Goal: Task Accomplishment & Management: Manage account settings

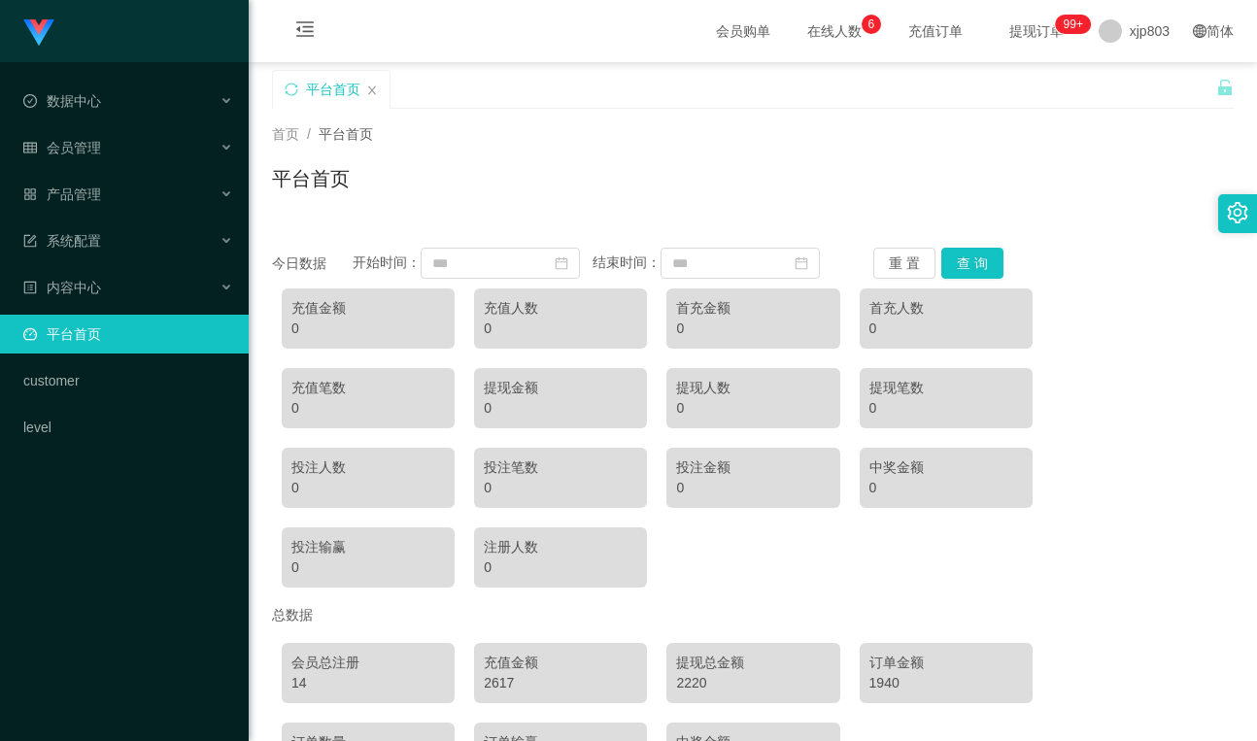
click at [1150, 48] on span "xjp803" at bounding box center [1150, 31] width 40 height 62
click at [1132, 91] on span "退出登录" at bounding box center [1129, 86] width 54 height 16
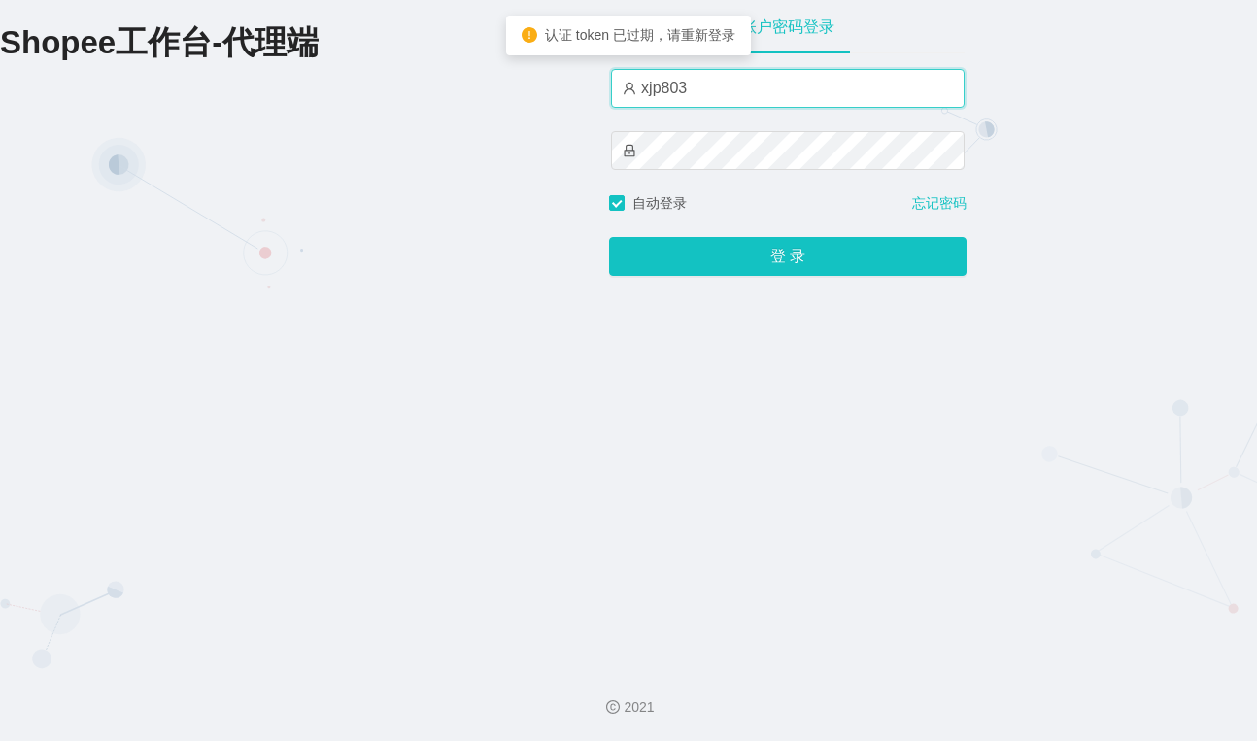
click at [722, 92] on input "xjp803" at bounding box center [788, 88] width 354 height 39
type input "yn03"
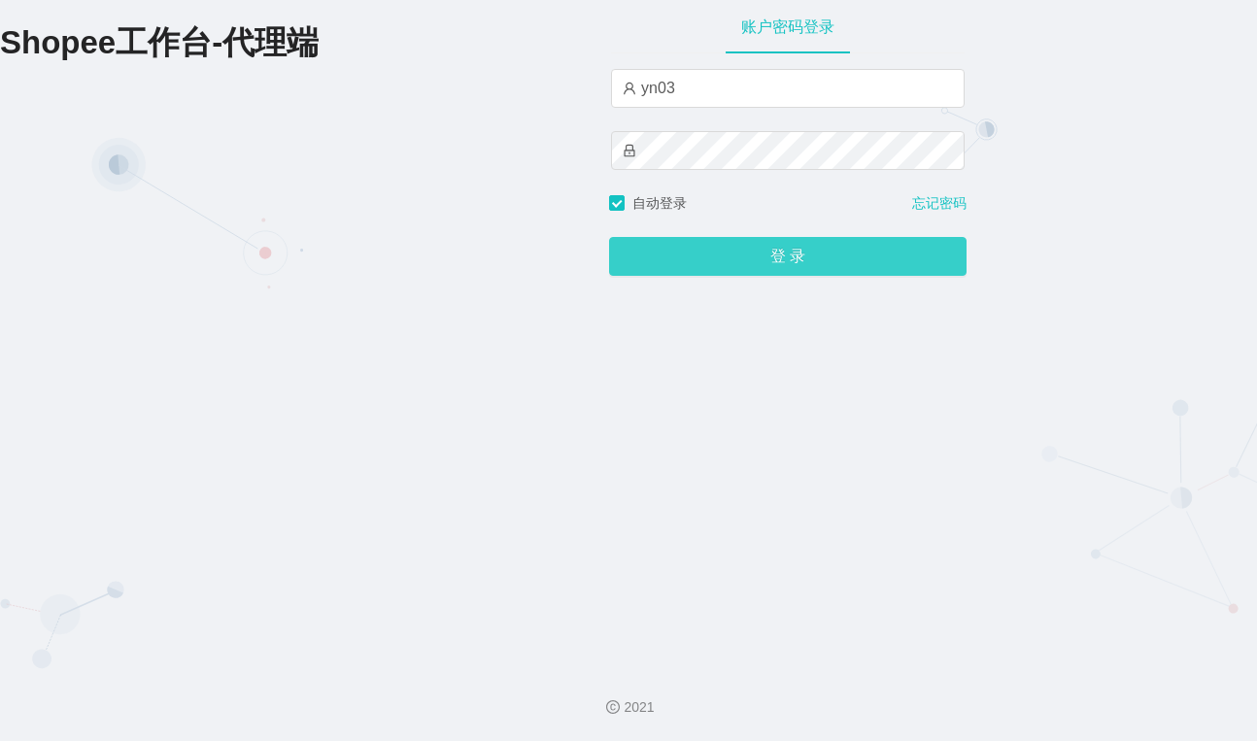
click at [779, 243] on button "登 录" at bounding box center [787, 256] width 357 height 39
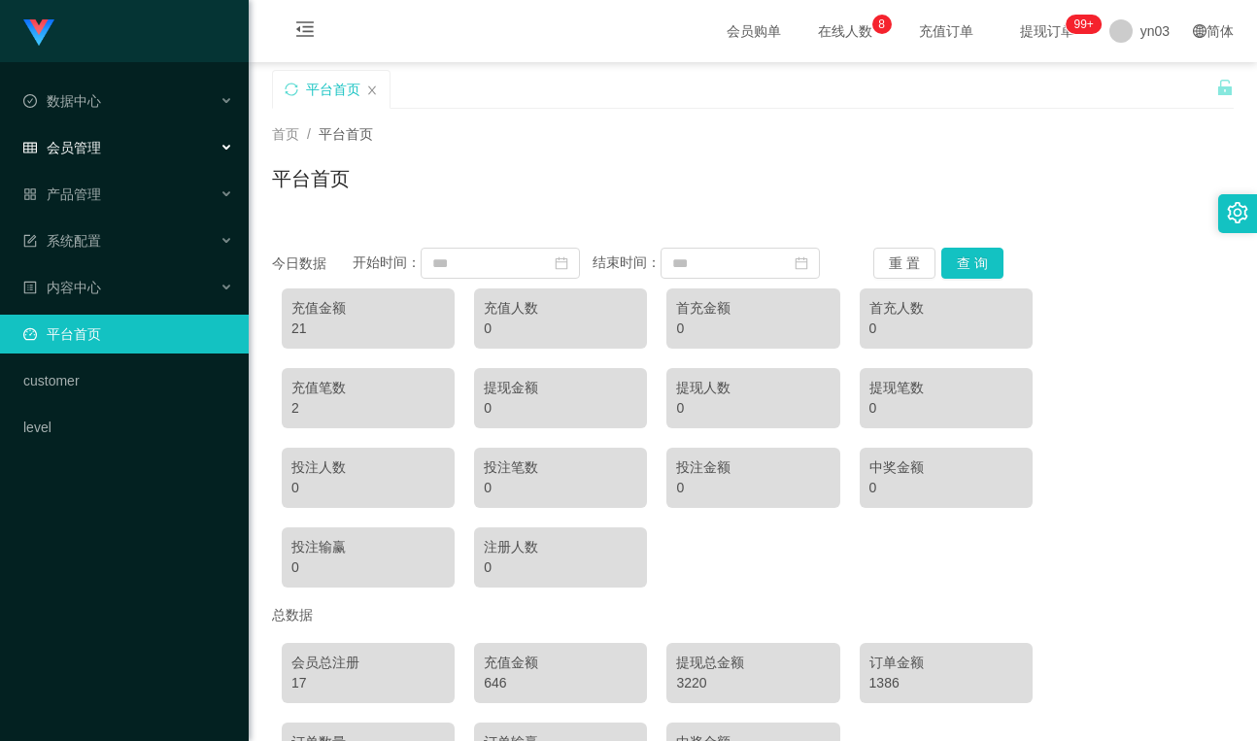
click at [102, 151] on div "会员管理" at bounding box center [124, 147] width 249 height 39
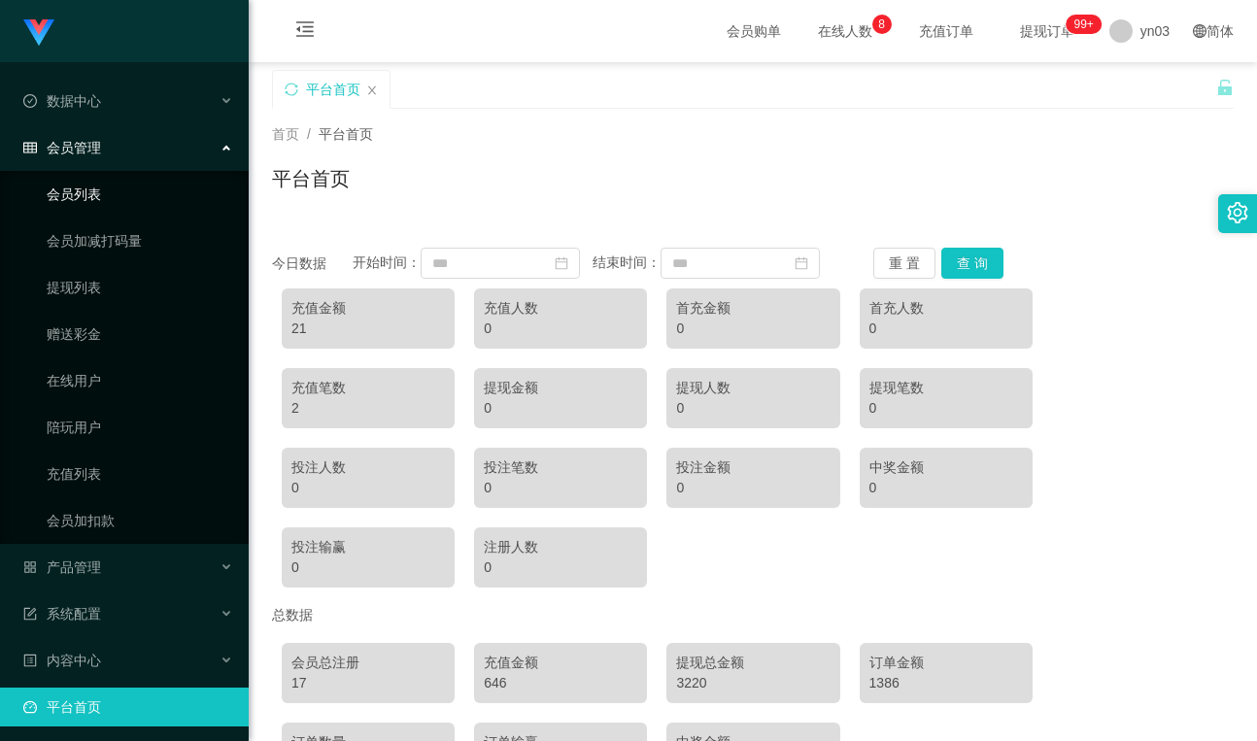
click at [97, 206] on link "会员列表" at bounding box center [140, 194] width 186 height 39
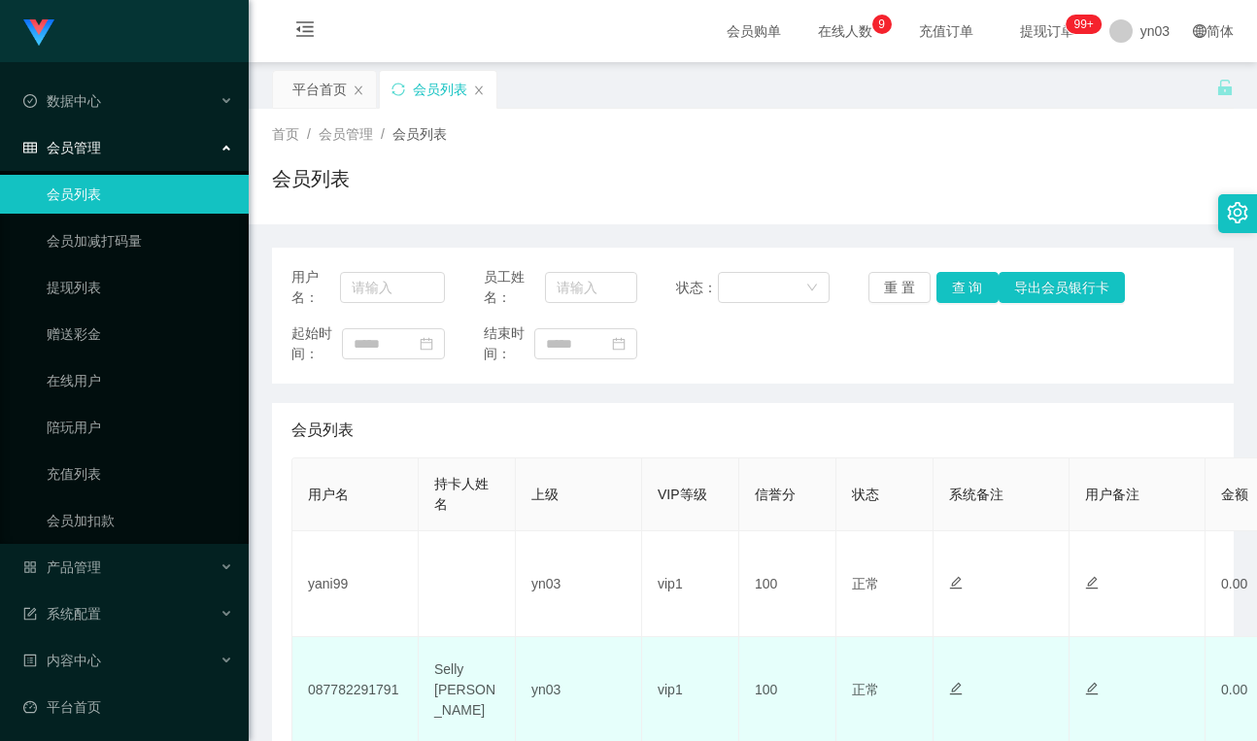
click at [342, 693] on td "087782291791" at bounding box center [355, 690] width 126 height 106
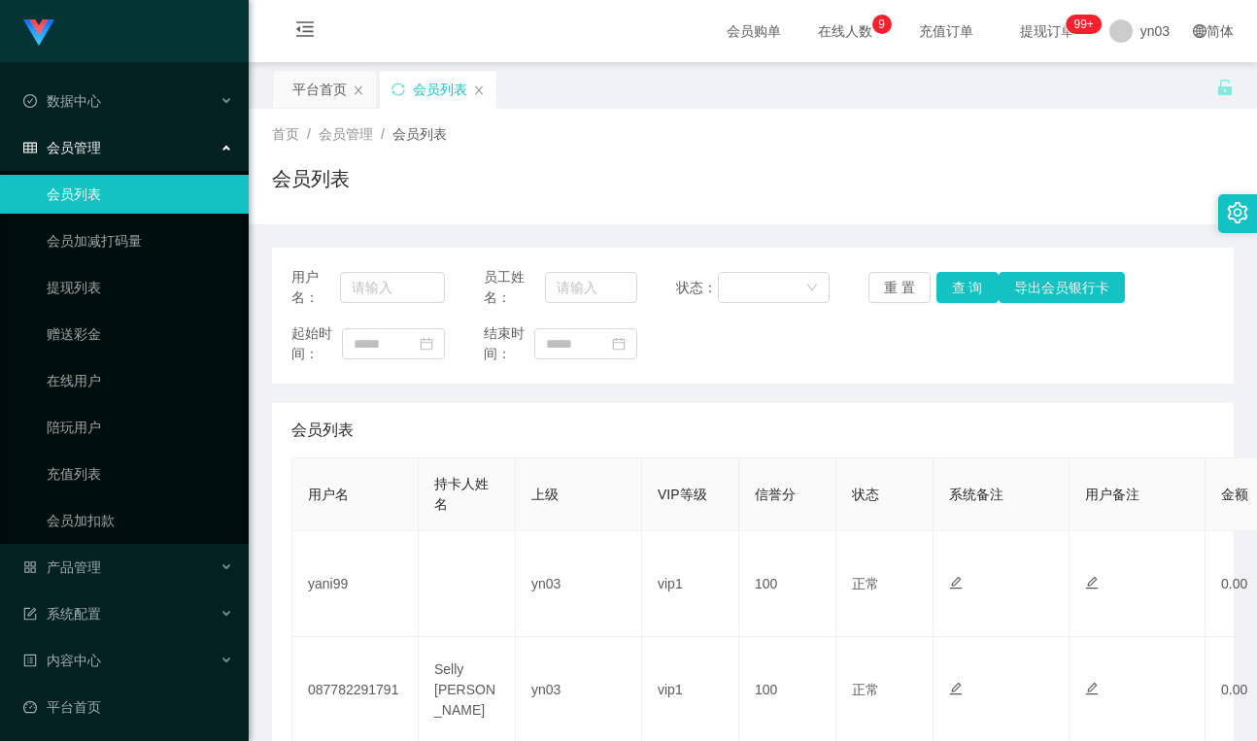
drag, startPoint x: 639, startPoint y: 215, endPoint x: 626, endPoint y: 201, distance: 18.6
click at [638, 201] on div "首页 / 会员管理 / 会员列表 / 会员列表" at bounding box center [753, 167] width 1008 height 116
